Goal: Navigation & Orientation: Locate item on page

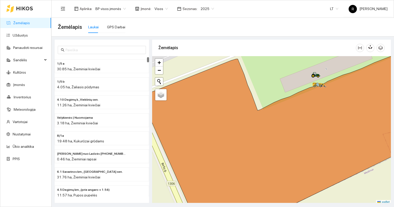
scroll to position [1, 0]
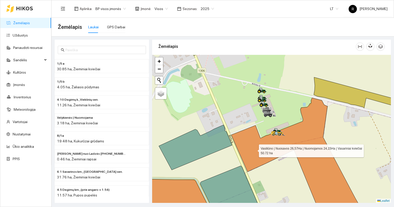
drag, startPoint x: 256, startPoint y: 134, endPoint x: 254, endPoint y: 149, distance: 15.3
click at [254, 149] on icon at bounding box center [303, 166] width 144 height 136
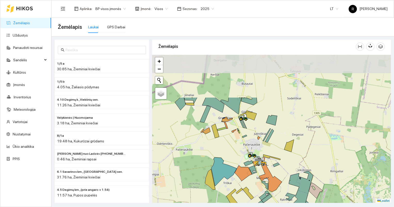
drag, startPoint x: 220, startPoint y: 79, endPoint x: 243, endPoint y: 133, distance: 58.5
click at [241, 140] on div at bounding box center [271, 129] width 239 height 148
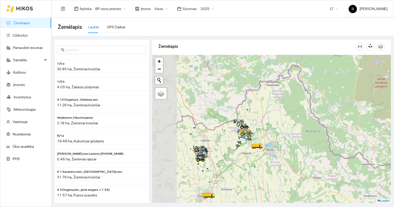
drag, startPoint x: 174, startPoint y: 155, endPoint x: 239, endPoint y: 146, distance: 65.2
click at [239, 146] on div at bounding box center [271, 129] width 239 height 148
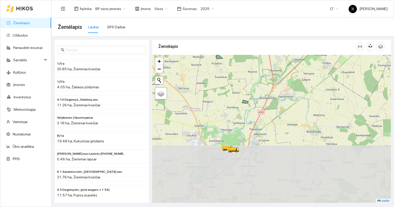
drag, startPoint x: 232, startPoint y: 190, endPoint x: 236, endPoint y: 106, distance: 83.8
click at [236, 108] on div at bounding box center [271, 129] width 239 height 148
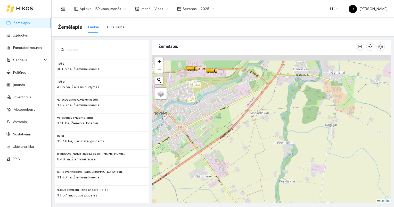
drag, startPoint x: 210, startPoint y: 74, endPoint x: 231, endPoint y: 137, distance: 66.3
click at [231, 137] on div at bounding box center [271, 129] width 239 height 148
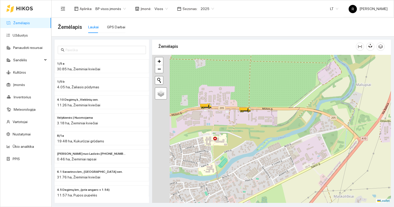
drag, startPoint x: 217, startPoint y: 95, endPoint x: 242, endPoint y: 124, distance: 38.8
click at [242, 124] on div at bounding box center [271, 129] width 239 height 148
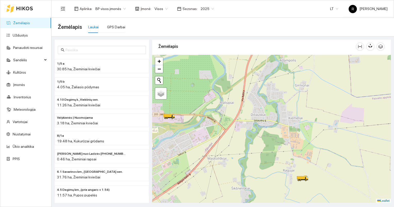
drag, startPoint x: 219, startPoint y: 133, endPoint x: 231, endPoint y: 134, distance: 12.4
click at [231, 134] on div at bounding box center [271, 129] width 239 height 148
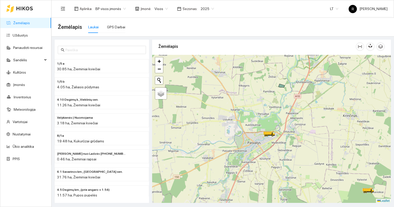
drag, startPoint x: 338, startPoint y: 166, endPoint x: 295, endPoint y: 107, distance: 72.8
click at [296, 108] on div at bounding box center [271, 129] width 239 height 148
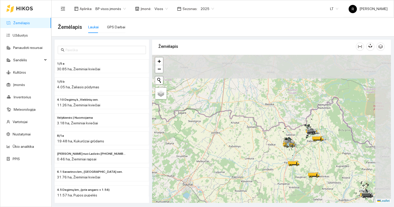
drag, startPoint x: 346, startPoint y: 100, endPoint x: 312, endPoint y: 147, distance: 58.2
click at [311, 150] on div at bounding box center [271, 129] width 239 height 148
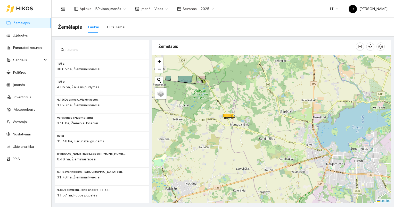
drag, startPoint x: 201, startPoint y: 88, endPoint x: 233, endPoint y: 126, distance: 49.6
click at [233, 126] on div at bounding box center [271, 129] width 239 height 148
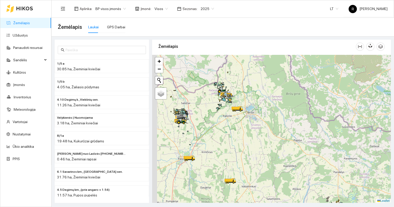
drag, startPoint x: 209, startPoint y: 124, endPoint x: 250, endPoint y: 129, distance: 41.0
click at [250, 129] on div at bounding box center [271, 129] width 239 height 148
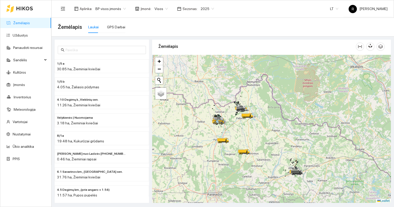
drag, startPoint x: 231, startPoint y: 140, endPoint x: 231, endPoint y: 133, distance: 7.2
click at [231, 133] on div at bounding box center [271, 129] width 239 height 148
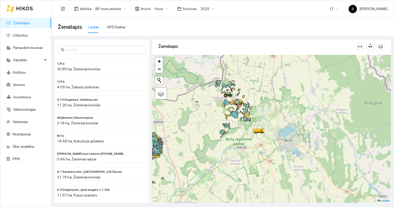
drag, startPoint x: 237, startPoint y: 103, endPoint x: 239, endPoint y: 165, distance: 62.9
click at [239, 165] on div at bounding box center [271, 129] width 239 height 148
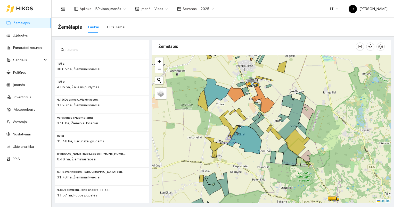
drag, startPoint x: 237, startPoint y: 108, endPoint x: 237, endPoint y: 117, distance: 9.3
click at [237, 117] on icon at bounding box center [240, 114] width 11 height 13
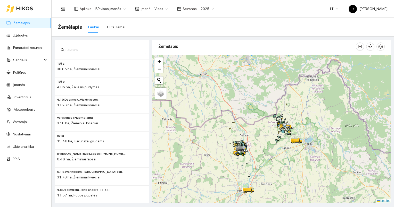
drag, startPoint x: 202, startPoint y: 165, endPoint x: 264, endPoint y: 157, distance: 62.4
click at [266, 158] on div at bounding box center [271, 129] width 239 height 148
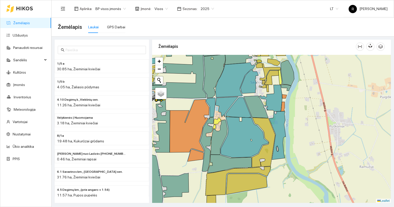
drag, startPoint x: 210, startPoint y: 143, endPoint x: 282, endPoint y: 174, distance: 78.6
click at [227, 155] on icon at bounding box center [219, 137] width 17 height 35
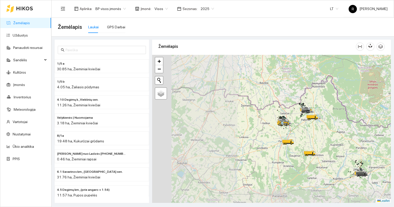
drag, startPoint x: 170, startPoint y: 162, endPoint x: 266, endPoint y: 130, distance: 100.5
click at [265, 130] on div at bounding box center [271, 129] width 239 height 148
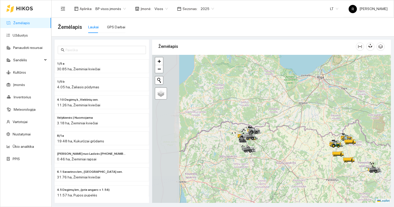
drag, startPoint x: 207, startPoint y: 152, endPoint x: 292, endPoint y: 172, distance: 86.9
click at [291, 174] on div at bounding box center [271, 129] width 239 height 148
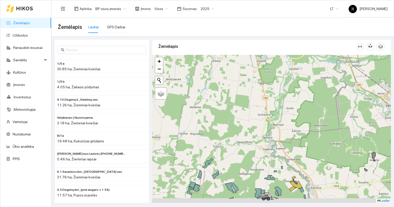
drag, startPoint x: 259, startPoint y: 162, endPoint x: 255, endPoint y: 106, distance: 56.0
click at [255, 106] on div at bounding box center [271, 129] width 239 height 148
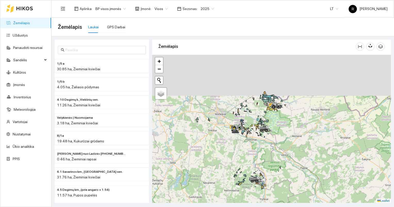
drag, startPoint x: 256, startPoint y: 100, endPoint x: 253, endPoint y: 154, distance: 54.2
click at [253, 154] on div at bounding box center [271, 129] width 239 height 148
